Goal: Information Seeking & Learning: Find specific fact

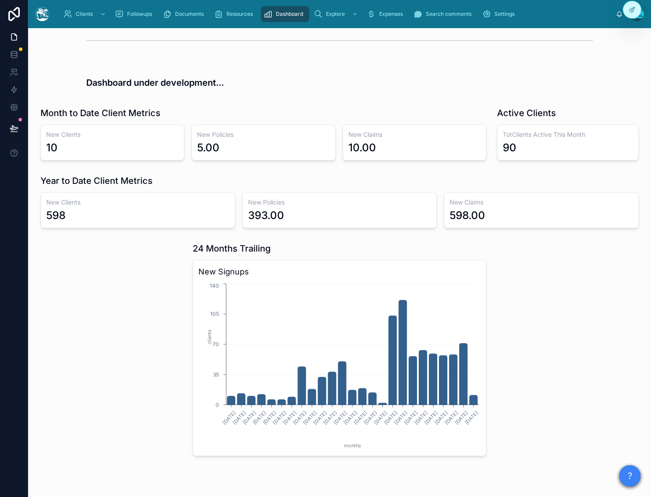
scroll to position [158, 0]
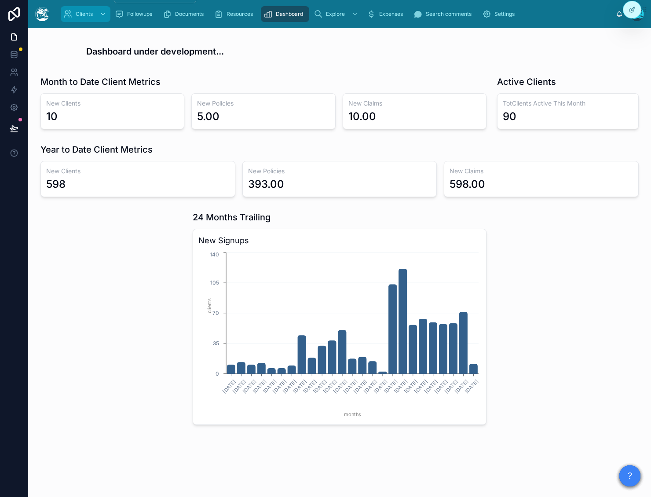
click at [66, 11] on icon "scrollable content" at bounding box center [67, 14] width 9 height 9
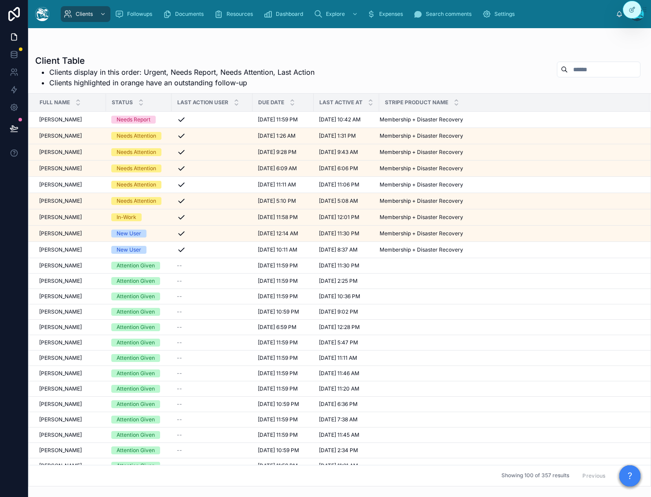
click at [571, 69] on input "text" at bounding box center [604, 69] width 72 height 12
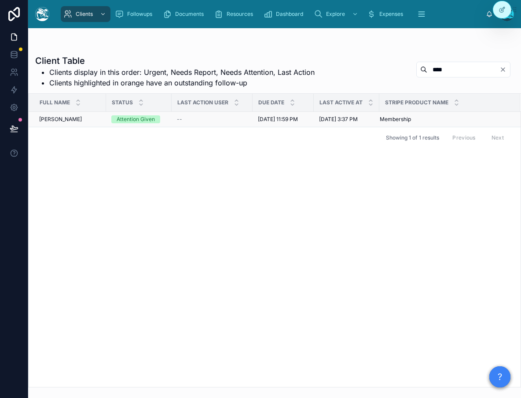
type input "****"
click at [68, 120] on span "[PERSON_NAME]" at bounding box center [60, 119] width 43 height 7
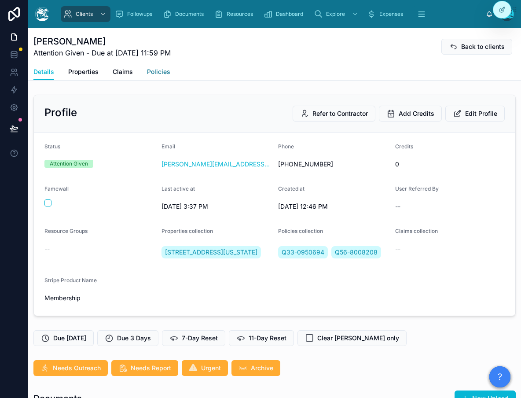
click at [152, 74] on span "Policies" at bounding box center [158, 71] width 23 height 9
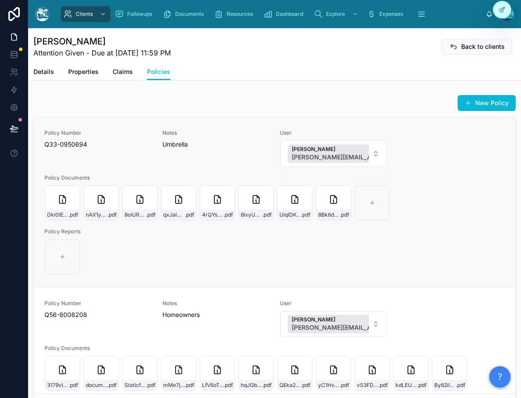
click at [303, 240] on div "Policy Number Q33-0950694 Notes Umbrella User [PERSON_NAME] [PERSON_NAME][EMAIL…" at bounding box center [274, 201] width 460 height 145
click at [71, 193] on icon at bounding box center [72, 192] width 7 height 7
click at [109, 191] on icon at bounding box center [111, 192] width 7 height 7
click at [151, 192] on icon at bounding box center [150, 192] width 3 height 1
click at [190, 193] on icon at bounding box center [188, 192] width 3 height 1
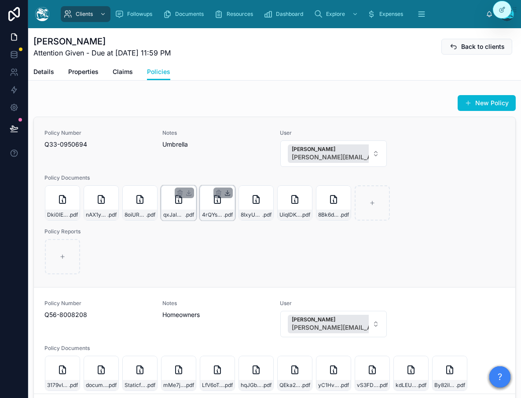
click at [229, 192] on icon at bounding box center [227, 192] width 7 height 7
click at [267, 192] on icon at bounding box center [266, 192] width 7 height 7
click at [308, 192] on div at bounding box center [300, 192] width 19 height 11
click at [303, 194] on icon at bounding box center [304, 192] width 7 height 7
click at [344, 191] on icon at bounding box center [343, 192] width 7 height 7
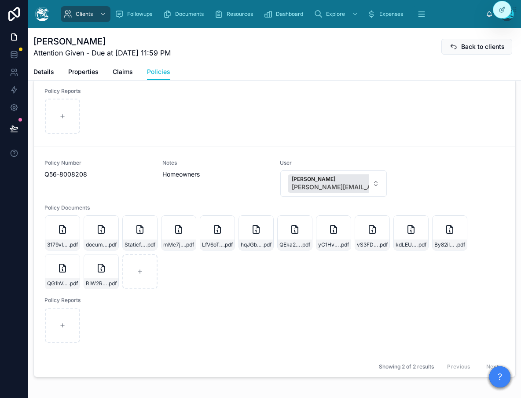
scroll to position [39, 0]
click at [75, 222] on icon at bounding box center [72, 221] width 7 height 7
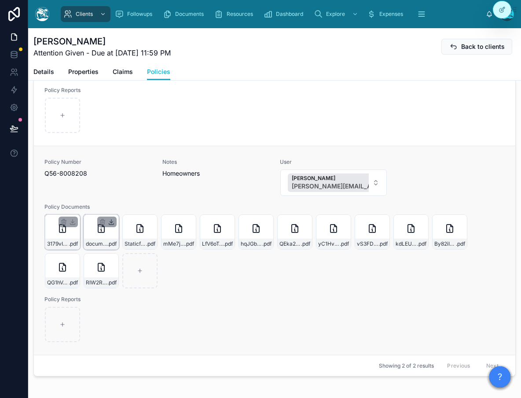
click at [113, 222] on icon at bounding box center [111, 221] width 7 height 7
click at [151, 222] on icon at bounding box center [149, 221] width 7 height 7
click at [190, 221] on icon at bounding box center [188, 221] width 7 height 7
click at [227, 220] on icon at bounding box center [227, 221] width 0 height 4
click at [266, 220] on icon at bounding box center [266, 221] width 0 height 4
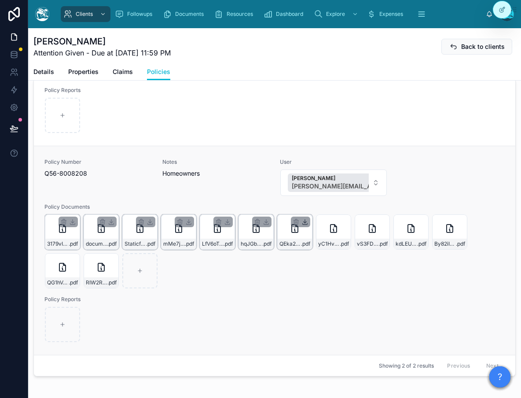
click at [305, 223] on icon at bounding box center [305, 221] width 0 height 4
click at [346, 224] on icon at bounding box center [343, 223] width 5 height 1
click at [383, 223] on icon at bounding box center [382, 221] width 7 height 7
click at [423, 222] on icon at bounding box center [420, 221] width 7 height 7
click at [460, 219] on icon at bounding box center [459, 221] width 7 height 7
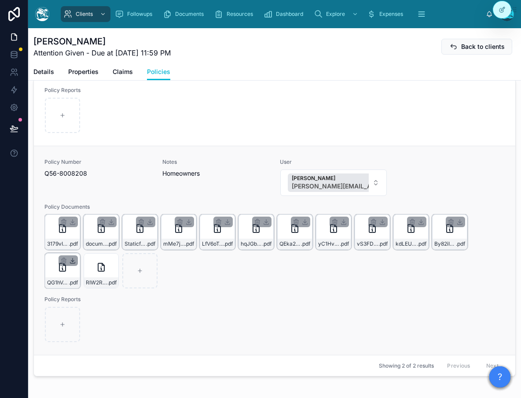
click at [74, 262] on icon at bounding box center [72, 260] width 7 height 7
click at [113, 262] on icon at bounding box center [111, 260] width 7 height 7
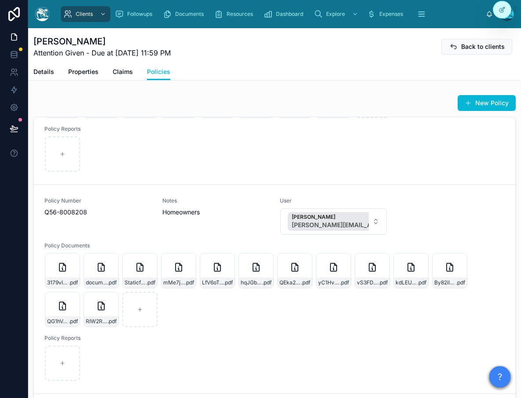
scroll to position [91, 0]
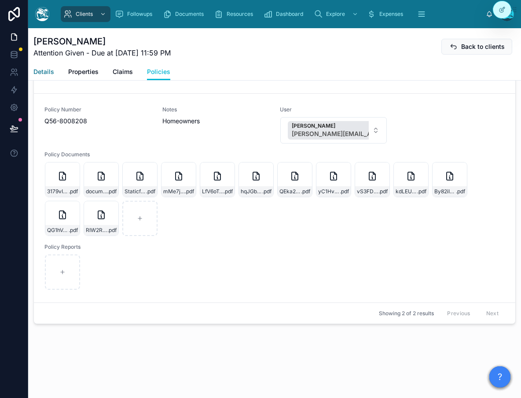
click at [45, 73] on span "Details" at bounding box center [43, 71] width 21 height 9
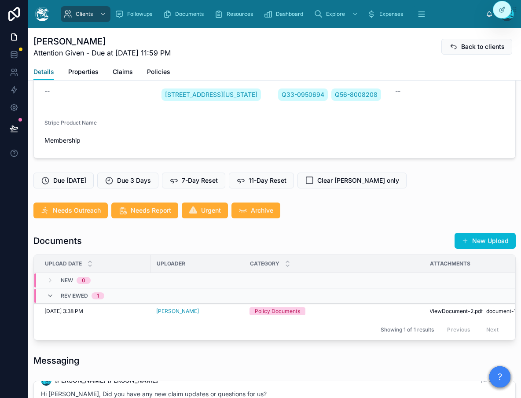
scroll to position [171, 0]
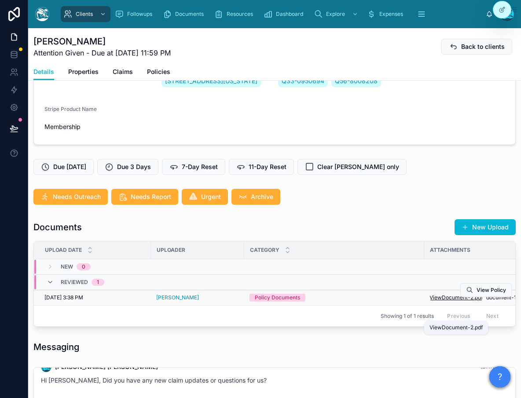
click at [442, 301] on span "ViewDocument-2" at bounding box center [451, 297] width 44 height 7
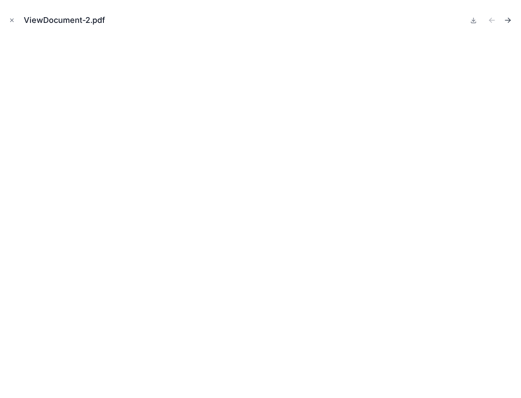
click at [504, 21] on icon "Next file" at bounding box center [507, 20] width 9 height 9
click at [9, 19] on icon "Close modal" at bounding box center [12, 20] width 6 height 6
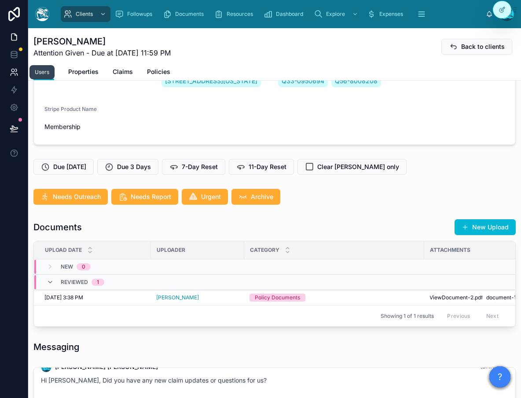
click at [13, 69] on icon at bounding box center [14, 72] width 9 height 9
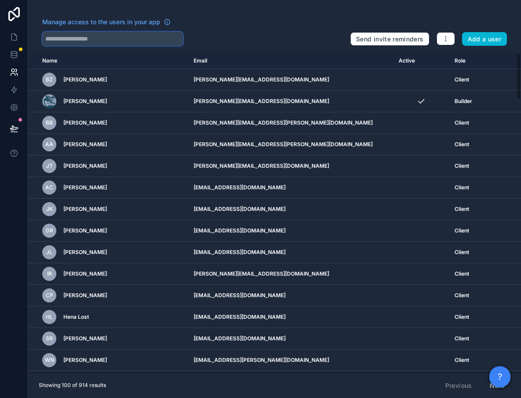
click at [135, 36] on input "text" at bounding box center [112, 39] width 141 height 14
click at [16, 38] on icon at bounding box center [14, 37] width 9 height 9
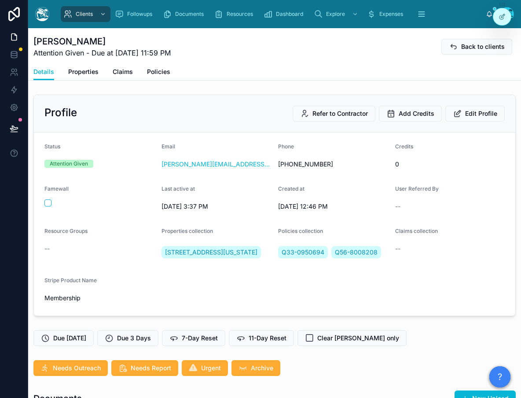
scroll to position [197, 0]
click at [459, 47] on button "Back to clients" at bounding box center [476, 47] width 71 height 16
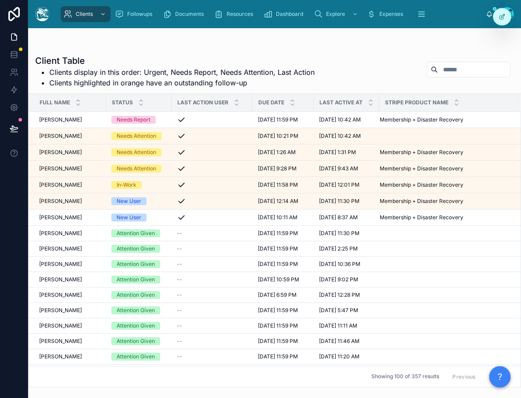
click at [452, 64] on input "text" at bounding box center [474, 69] width 72 height 12
type input "*****"
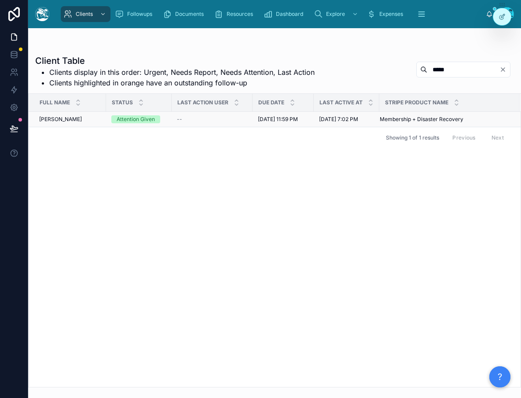
click at [56, 120] on span "[PERSON_NAME]" at bounding box center [60, 119] width 43 height 7
